Goal: Task Accomplishment & Management: Manage account settings

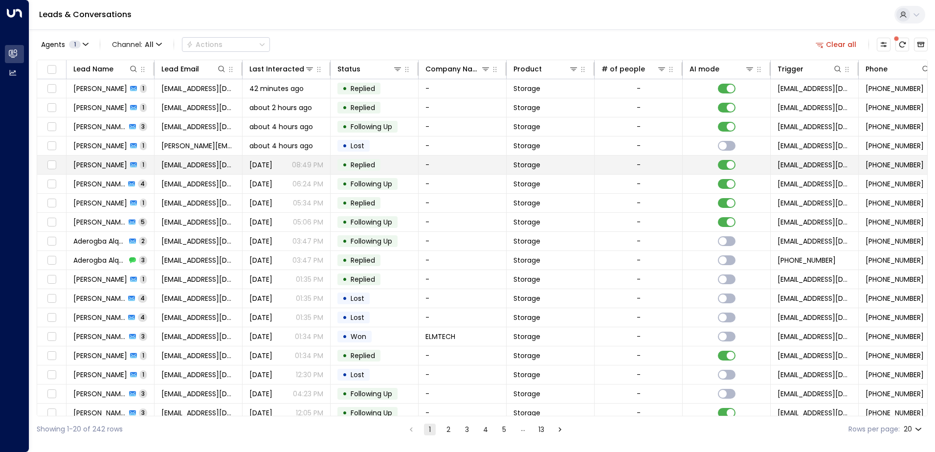
click at [107, 167] on span "[PERSON_NAME]" at bounding box center [100, 165] width 54 height 10
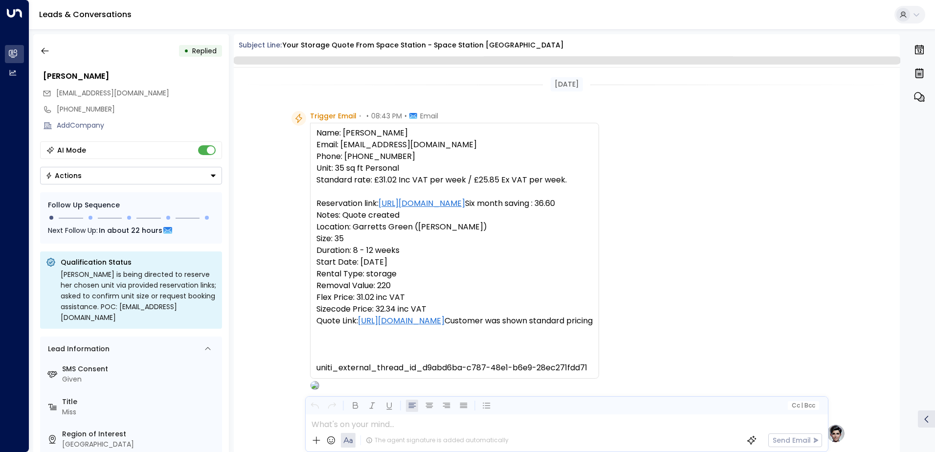
scroll to position [324, 0]
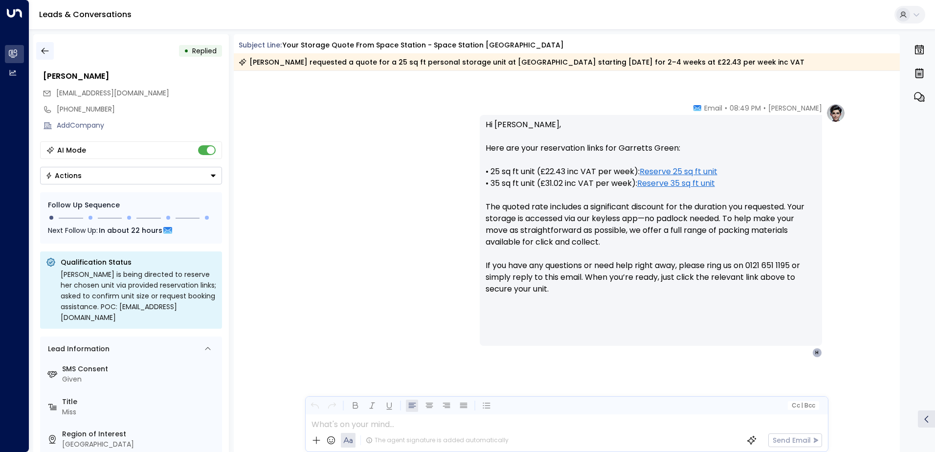
click at [47, 52] on icon "button" at bounding box center [45, 51] width 10 height 10
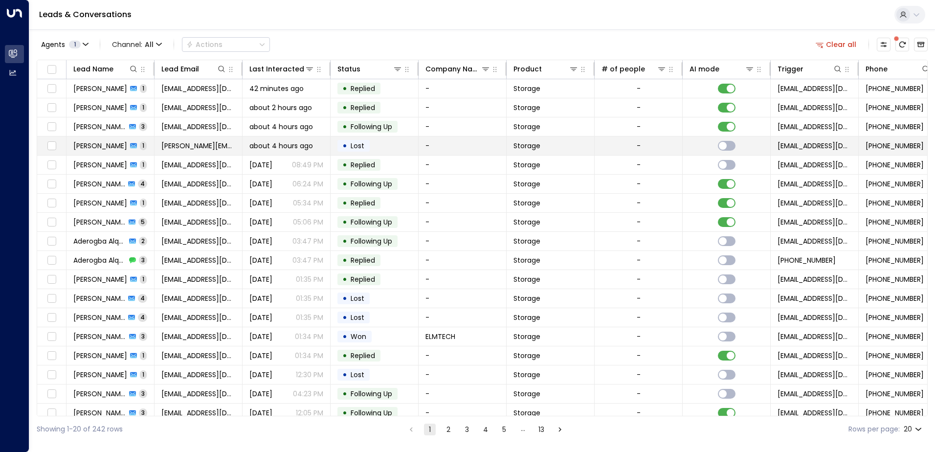
click at [91, 148] on span "[PERSON_NAME]" at bounding box center [100, 146] width 54 height 10
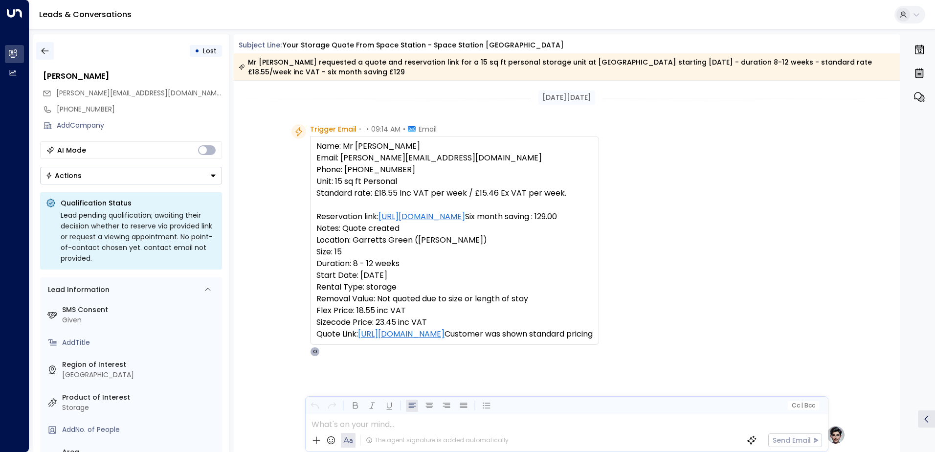
click at [45, 51] on icon "button" at bounding box center [44, 51] width 7 height 6
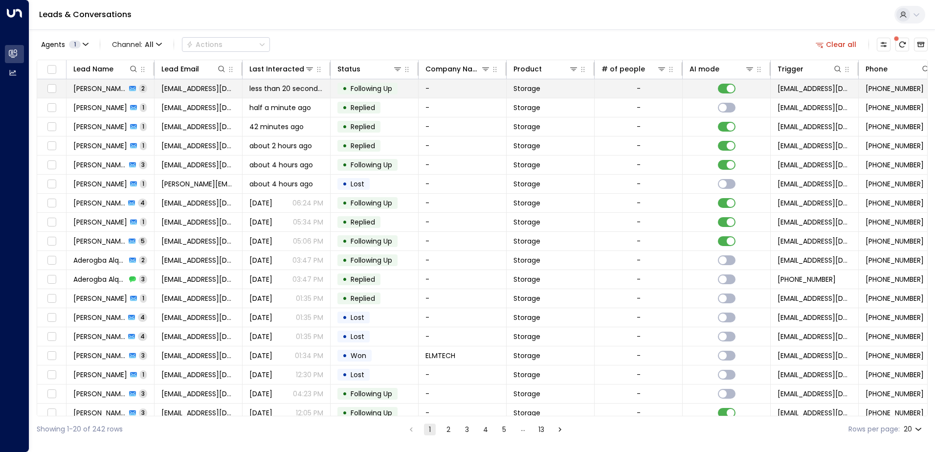
click at [92, 88] on span "[PERSON_NAME]" at bounding box center [99, 89] width 53 height 10
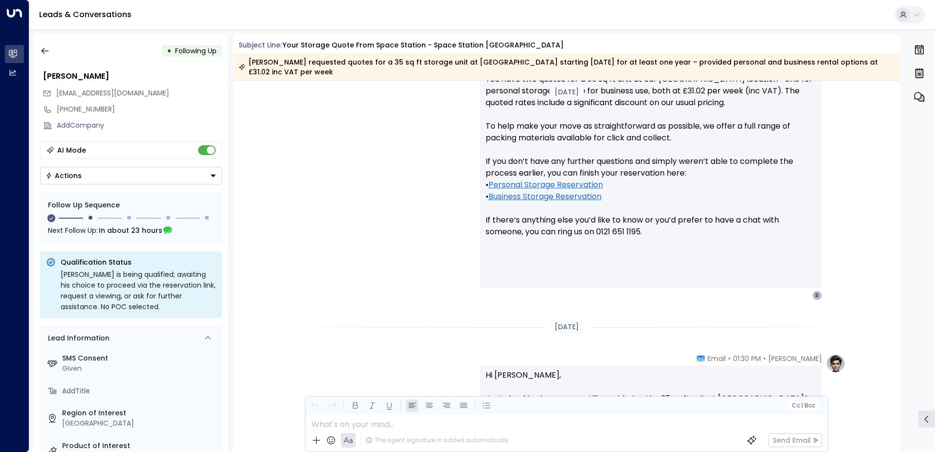
scroll to position [401, 0]
click at [47, 53] on icon "button" at bounding box center [45, 51] width 10 height 10
